Goal: Task Accomplishment & Management: Manage account settings

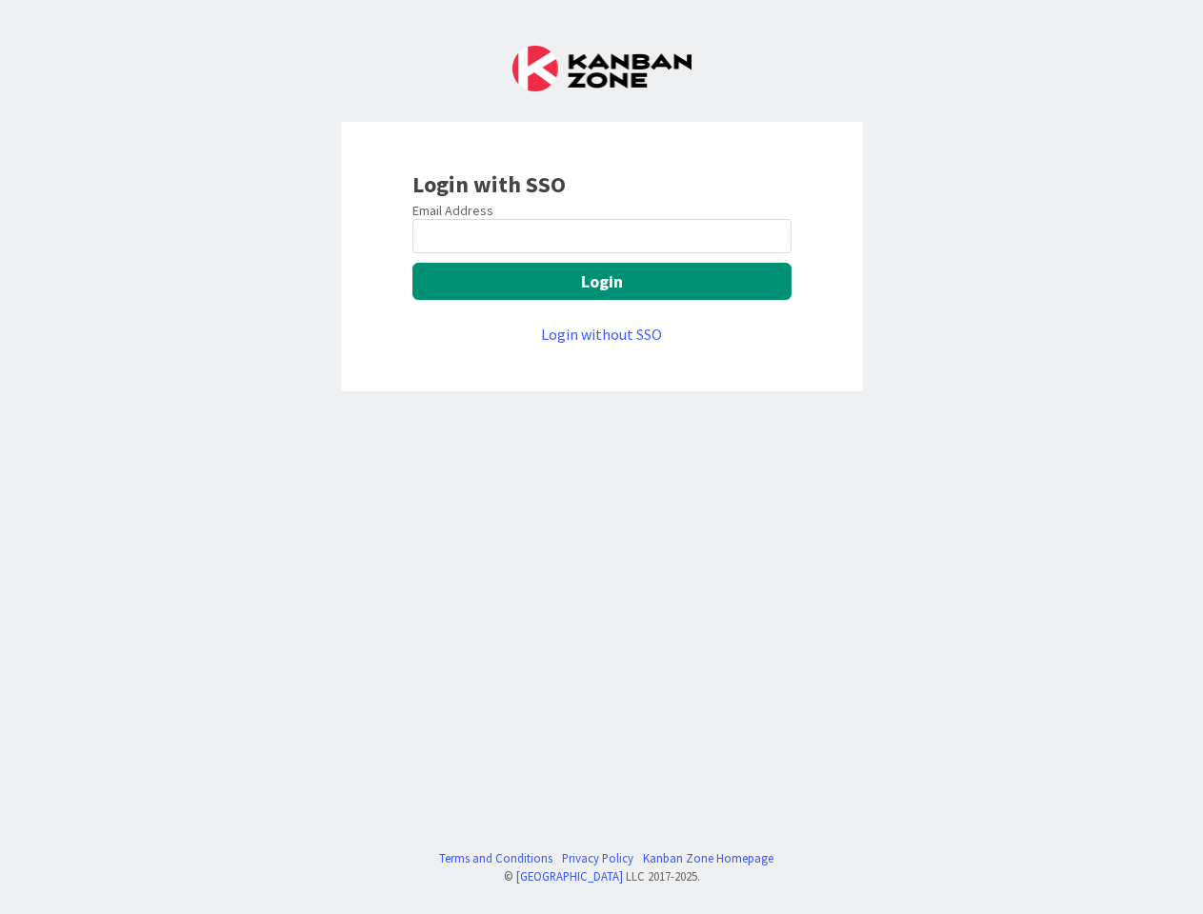
click at [601, 457] on div "Login with SSO Email Address Login Login without SSO Terms and Conditions Priva…" at bounding box center [601, 457] width 1203 height 914
click at [602, 281] on button "Login" at bounding box center [601, 281] width 379 height 37
